Goal: Find specific page/section: Find specific page/section

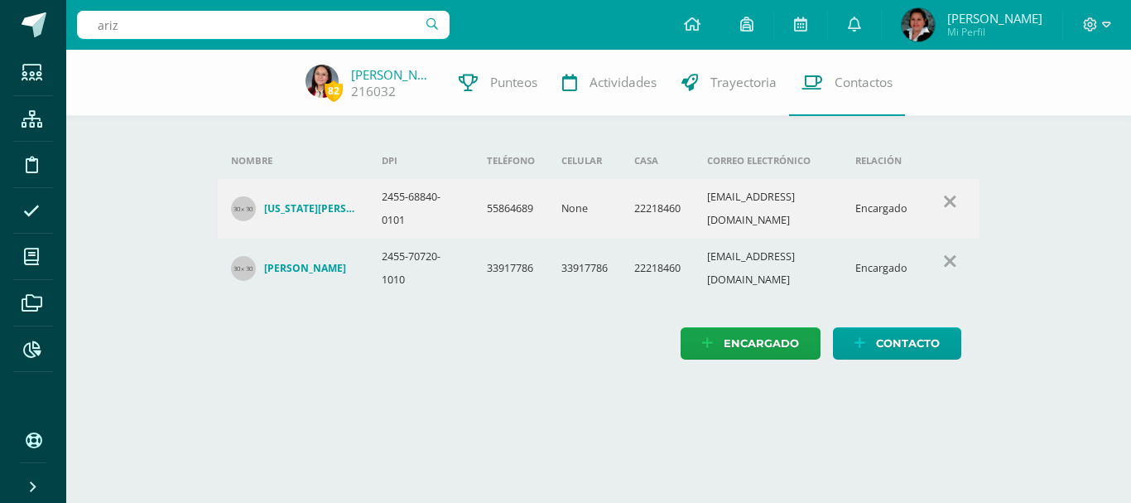
type input "ariza"
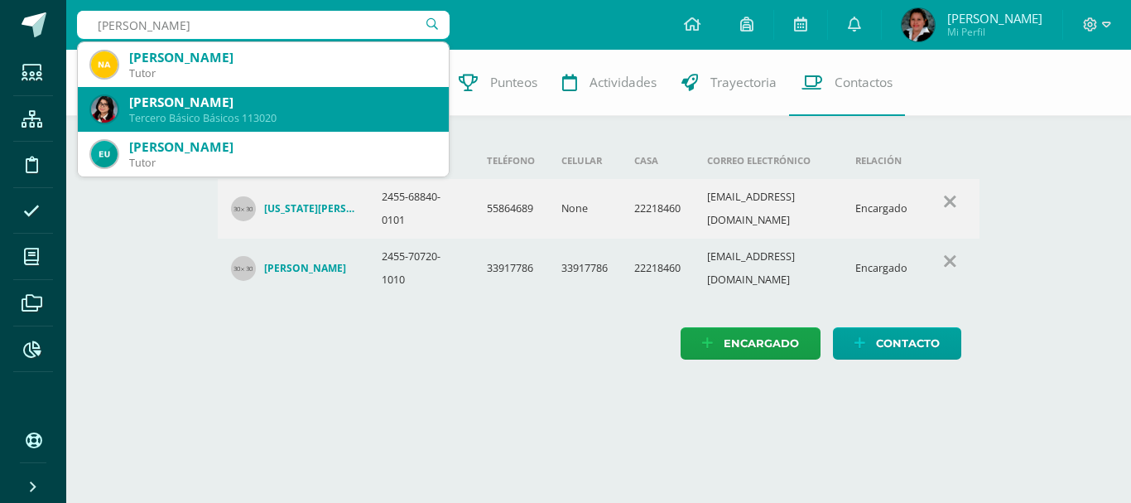
click at [273, 113] on div "Tercero Básico Básicos 113020" at bounding box center [282, 118] width 306 height 14
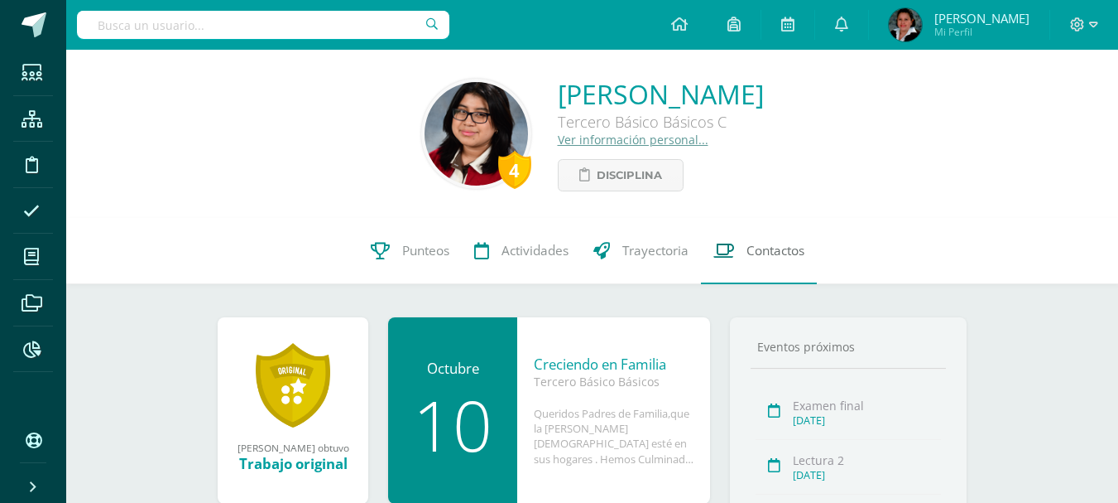
click at [786, 234] on link "Contactos" at bounding box center [759, 251] width 116 height 66
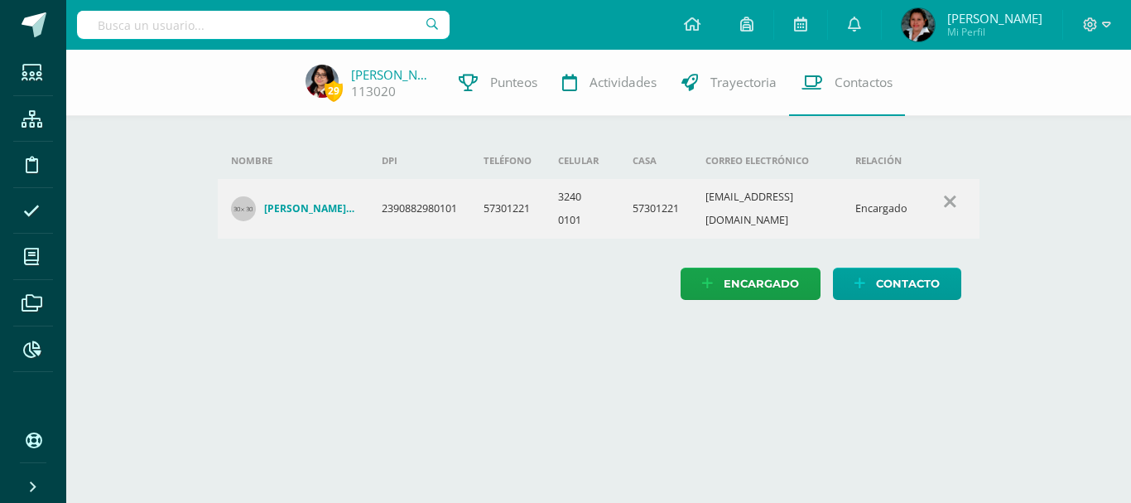
click at [383, 17] on input "text" at bounding box center [263, 25] width 373 height 28
type input "[PERSON_NAME]"
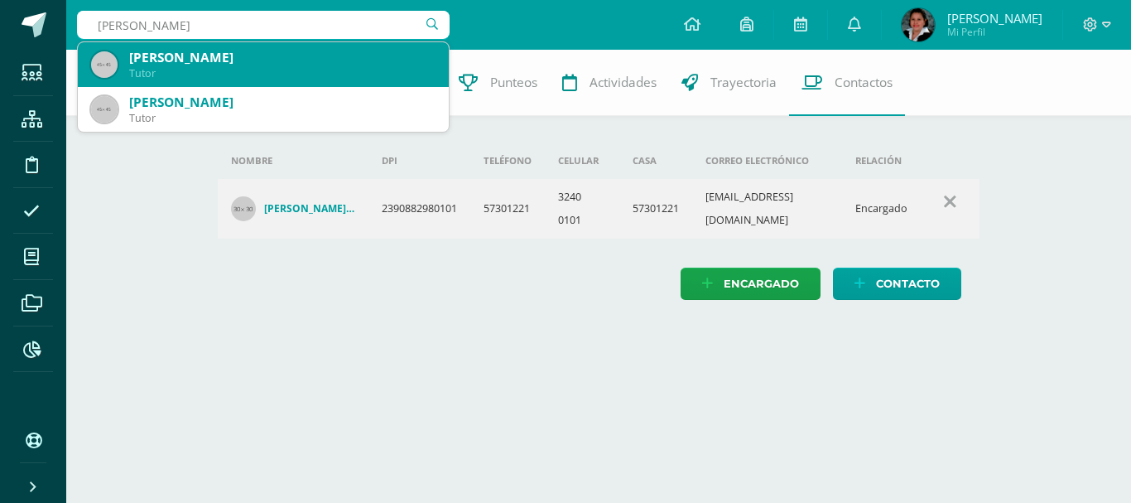
click at [349, 57] on div "[PERSON_NAME]" at bounding box center [282, 57] width 306 height 17
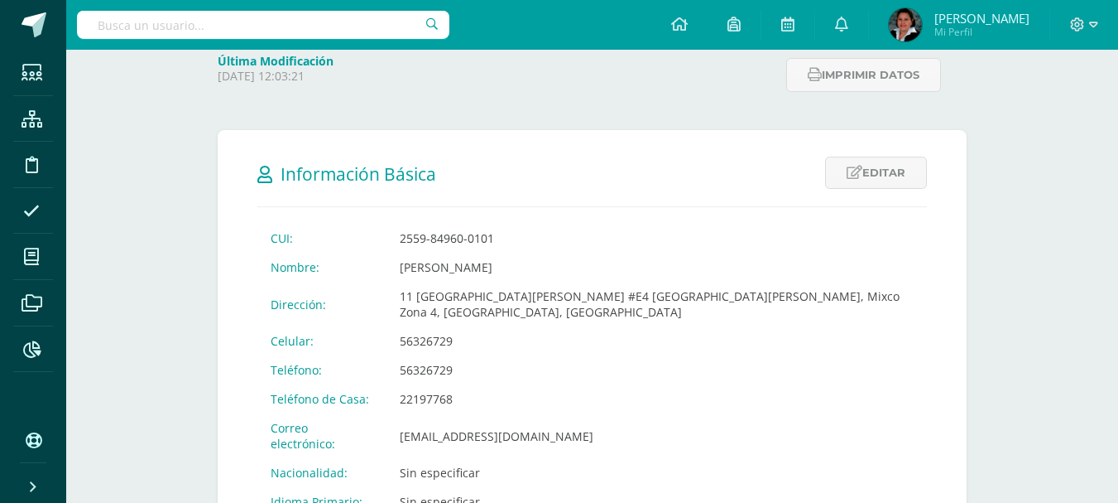
scroll to position [166, 0]
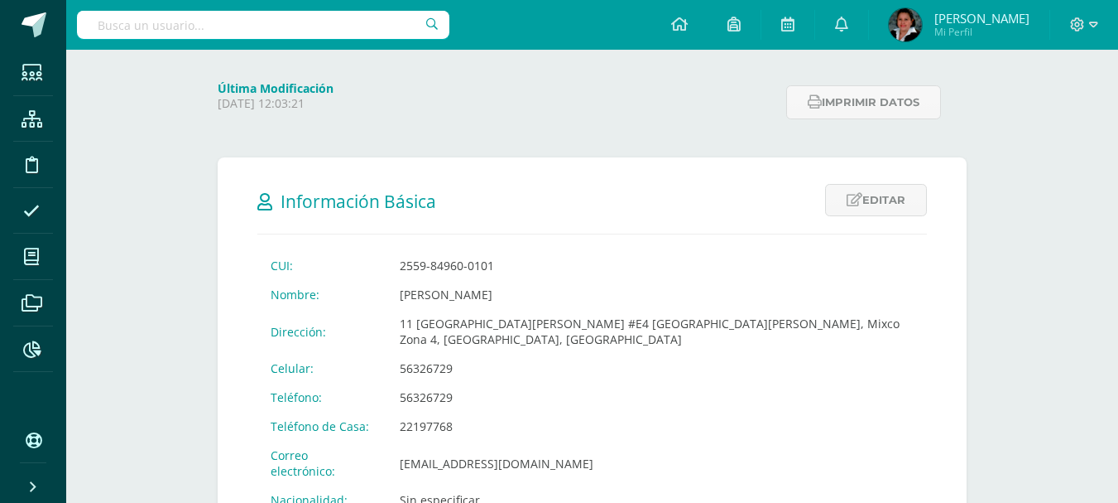
drag, startPoint x: 676, startPoint y: 200, endPoint x: 714, endPoint y: 189, distance: 39.0
click at [682, 199] on h2 "Información Básica" at bounding box center [592, 201] width 670 height 34
click at [258, 16] on input "text" at bounding box center [263, 25] width 373 height 28
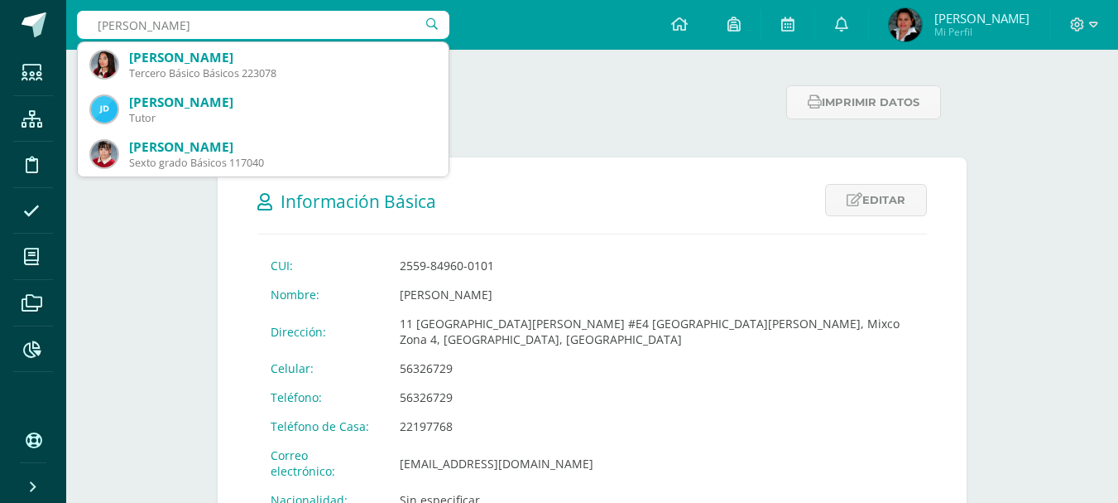
type input "[PERSON_NAME]"
